Goal: Task Accomplishment & Management: Manage account settings

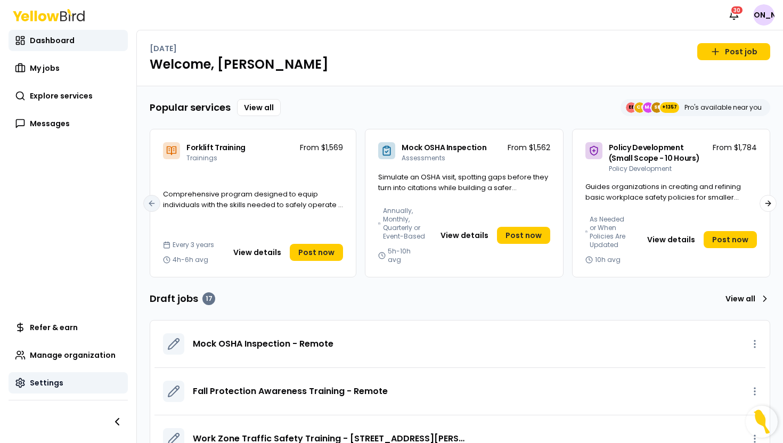
click at [65, 374] on link "Settings" at bounding box center [68, 382] width 119 height 21
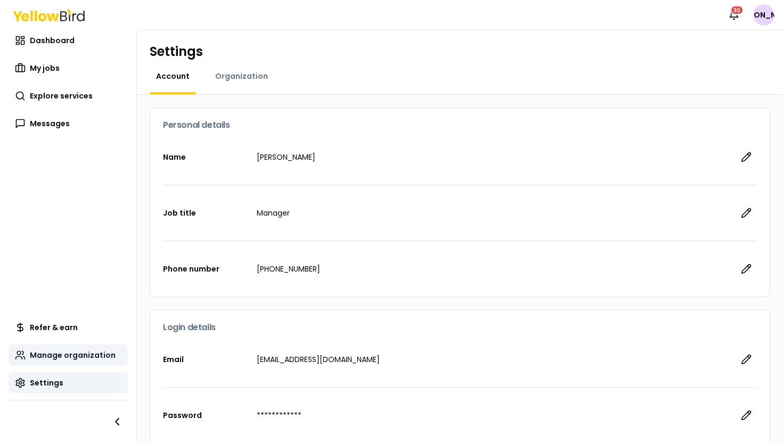
click at [75, 357] on span "Manage organization" at bounding box center [73, 355] width 86 height 11
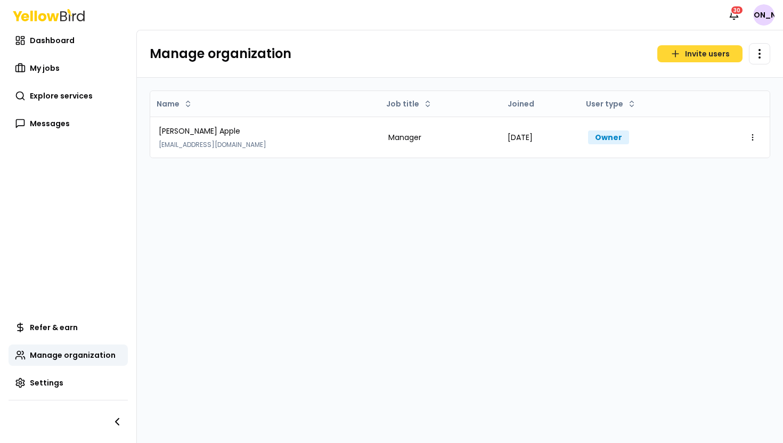
click at [707, 54] on button "Invite users" at bounding box center [699, 53] width 85 height 17
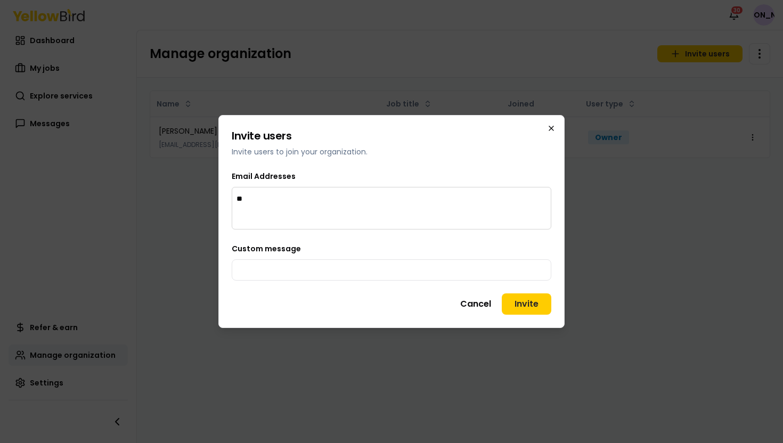
type input "**"
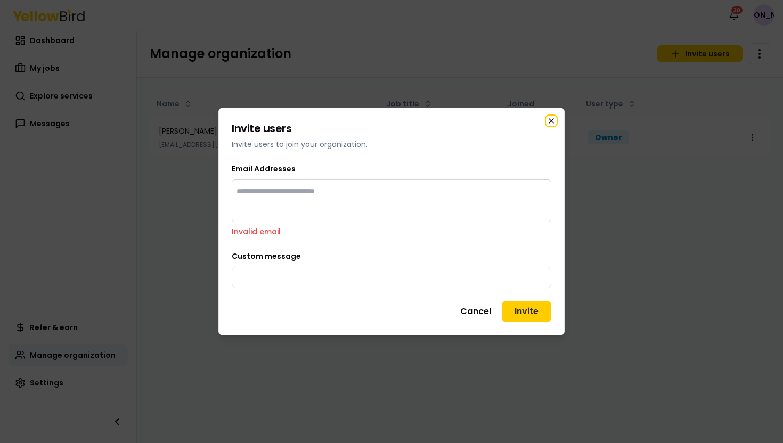
click at [553, 127] on div "Invite users Invite users to join your organization. Email Addresses Invalid em…" at bounding box center [391, 222] width 346 height 228
click at [553, 119] on icon "button" at bounding box center [551, 121] width 4 height 4
